Goal: Transaction & Acquisition: Subscribe to service/newsletter

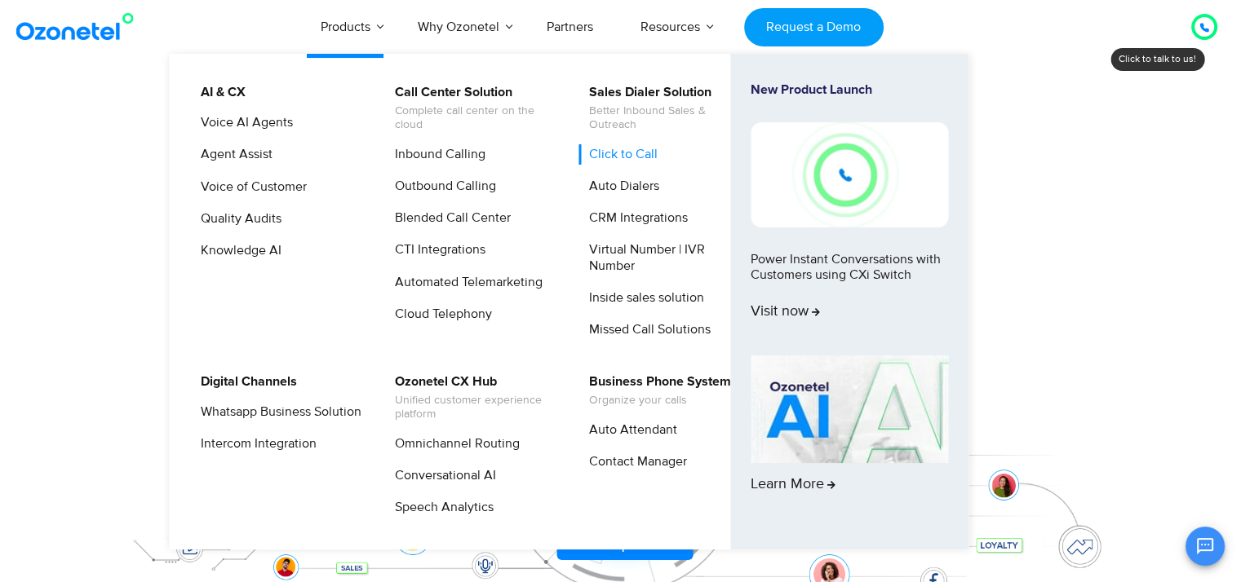
click at [630, 154] on link "Click to Call" at bounding box center [619, 154] width 82 height 20
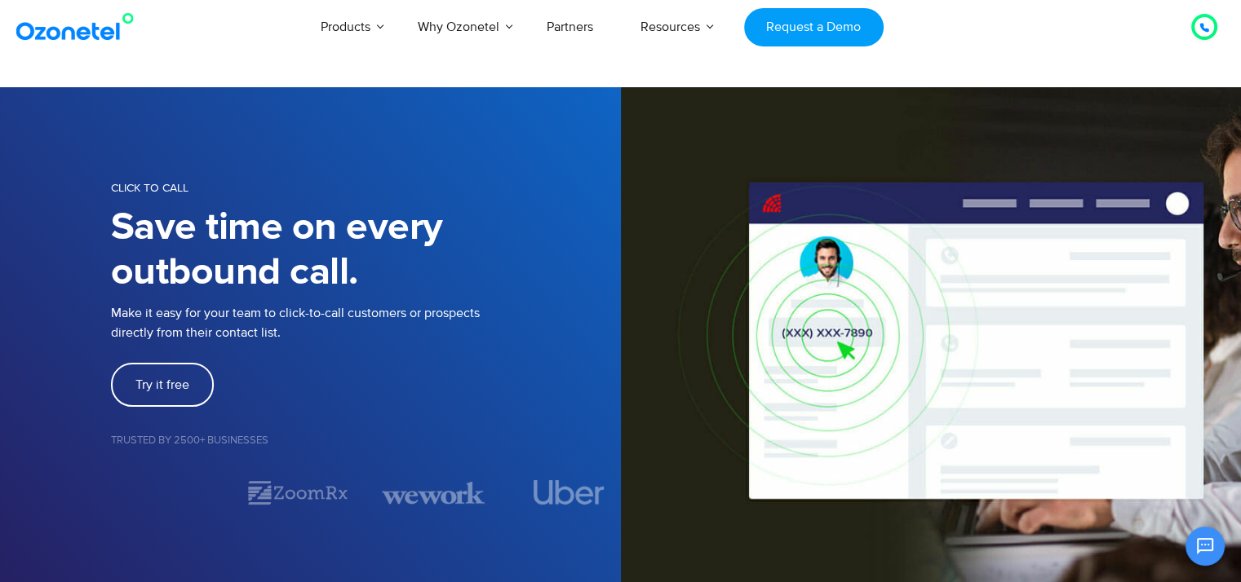
click at [176, 376] on link "Try it free" at bounding box center [162, 385] width 103 height 44
